Goal: Communication & Community: Answer question/provide support

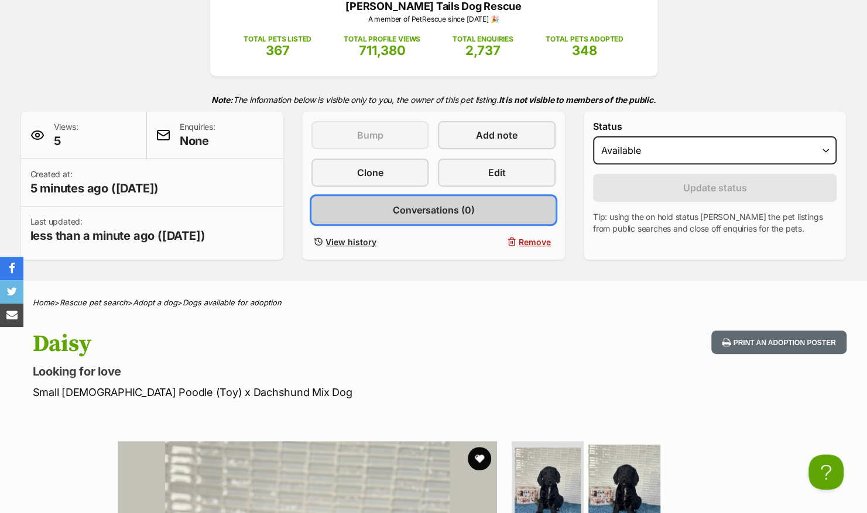
click at [445, 212] on span "Conversations (0)" at bounding box center [433, 210] width 82 height 14
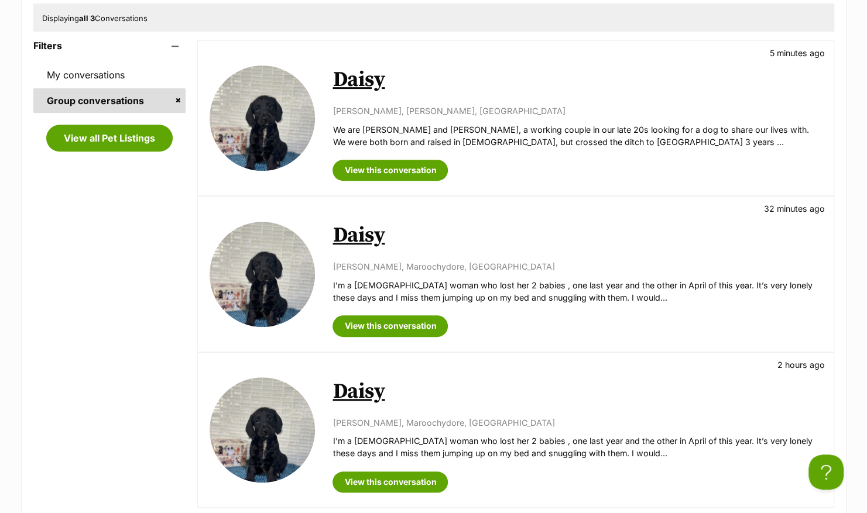
scroll to position [293, 0]
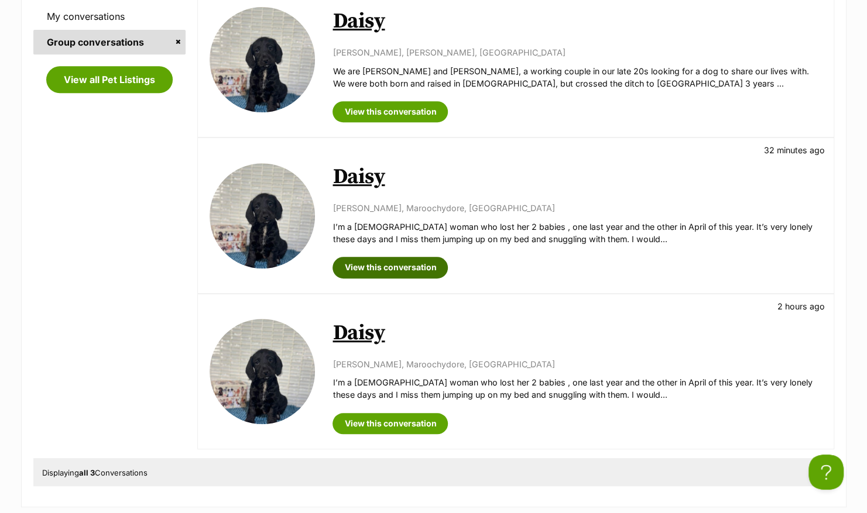
click at [389, 265] on link "View this conversation" at bounding box center [390, 267] width 115 height 21
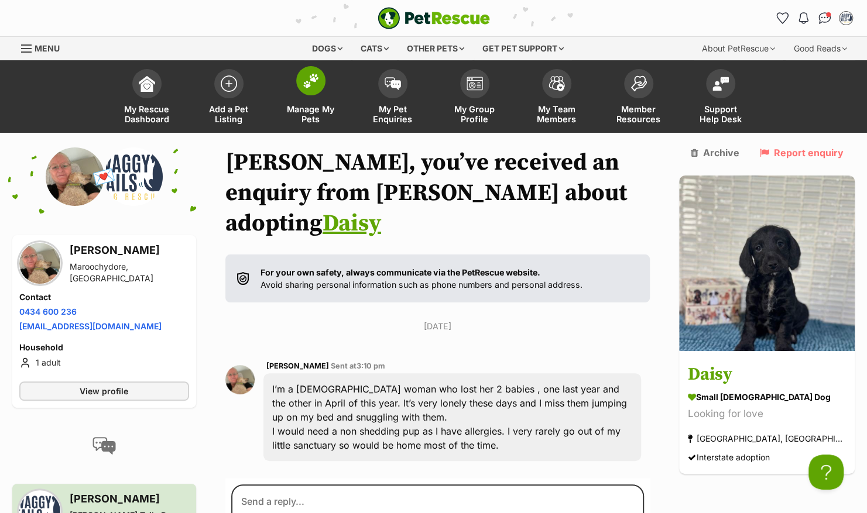
click at [302, 95] on link "Manage My Pets" at bounding box center [311, 98] width 82 height 70
